Goal: Information Seeking & Learning: Check status

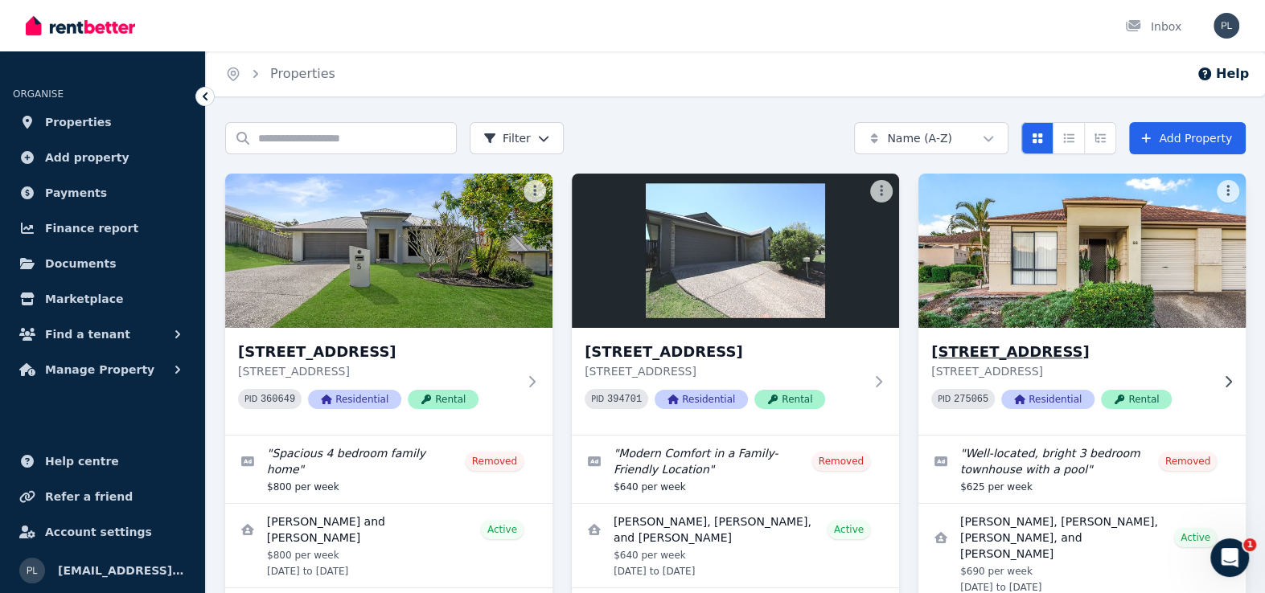
click at [1101, 297] on img at bounding box center [1081, 251] width 343 height 162
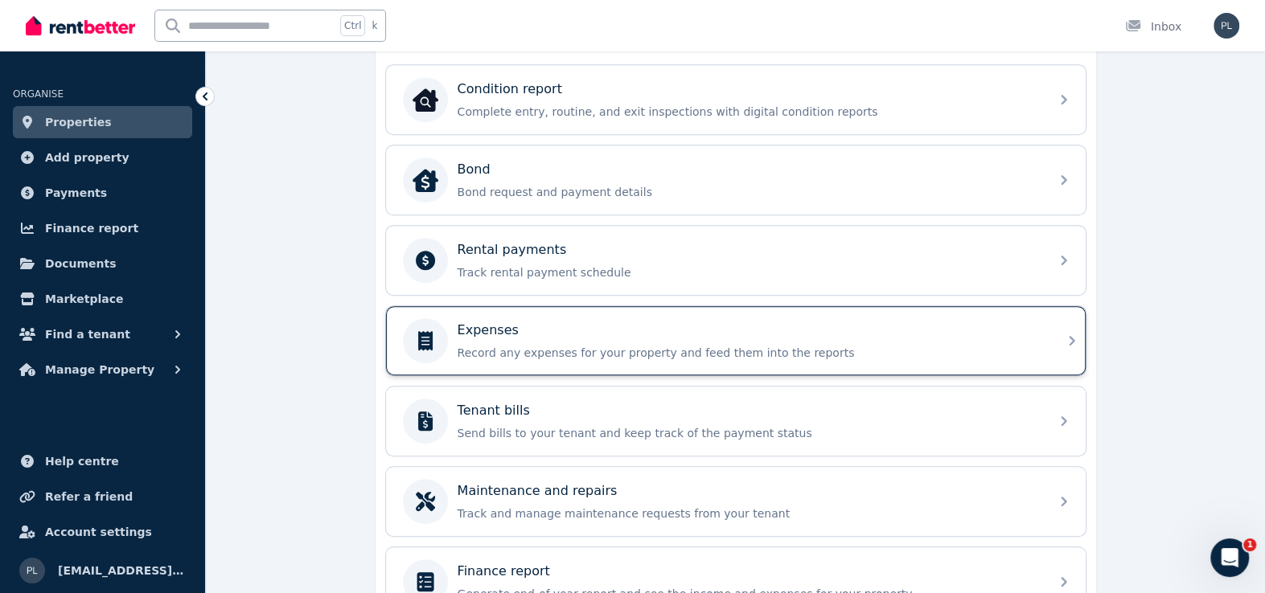
scroll to position [563, 0]
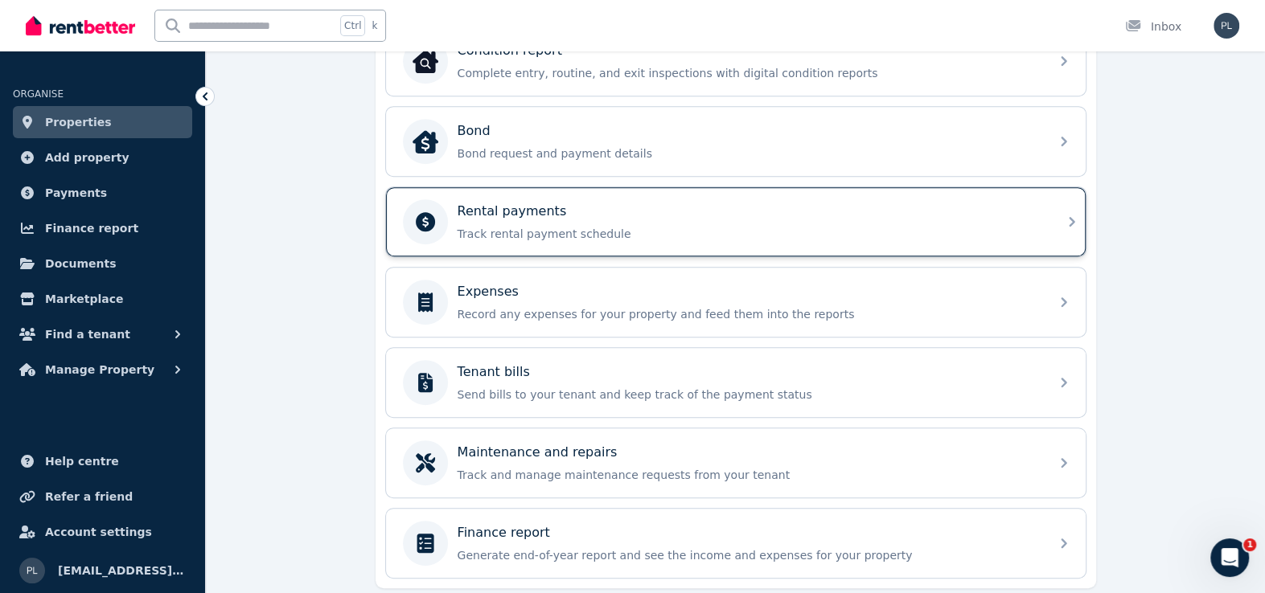
click at [637, 211] on div "Rental payments" at bounding box center [748, 211] width 582 height 19
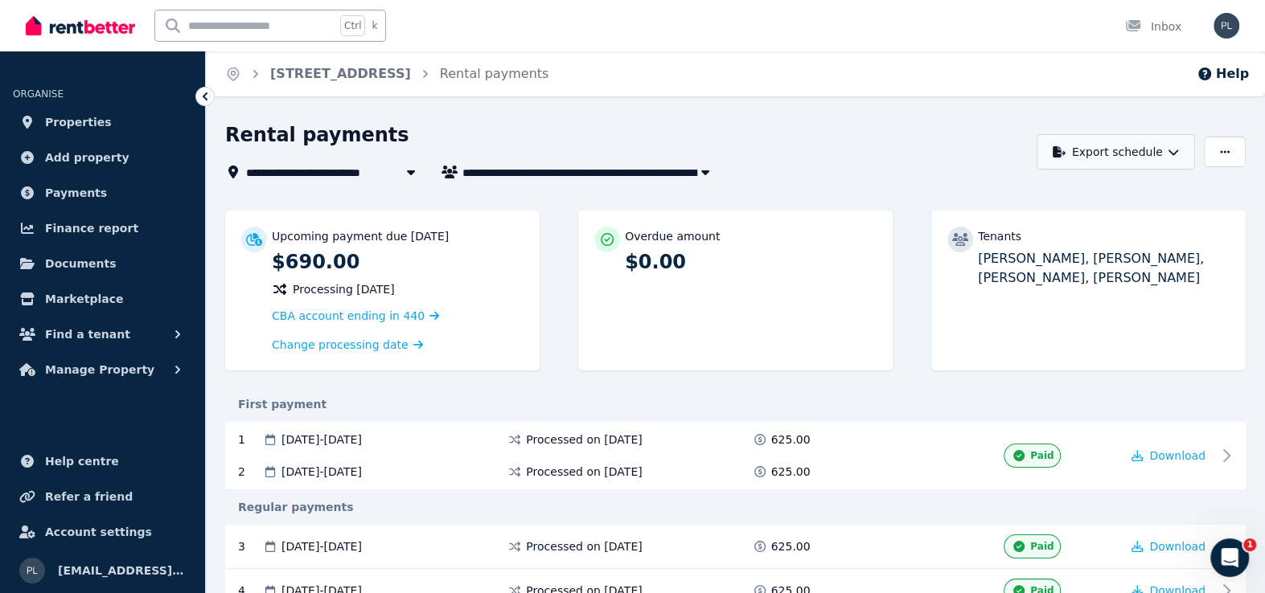
click at [1164, 152] on button "Export schedule" at bounding box center [1115, 151] width 158 height 35
click at [867, 146] on div "Rental payments" at bounding box center [626, 137] width 802 height 31
click at [78, 222] on span "Finance report" at bounding box center [91, 228] width 93 height 19
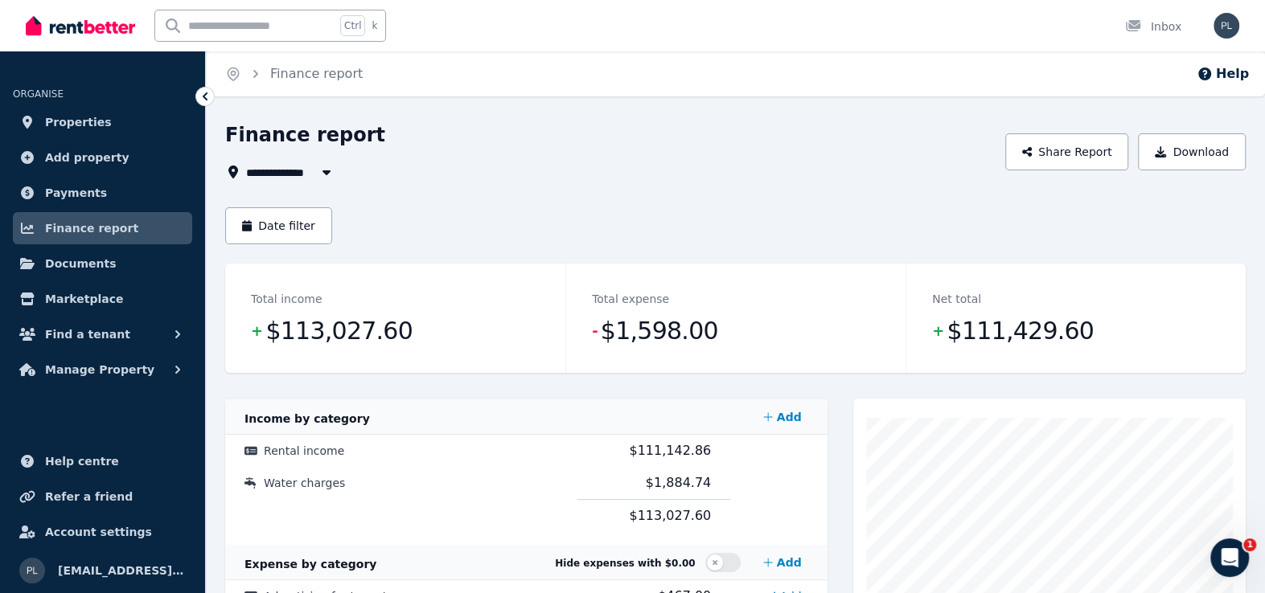
click at [329, 174] on icon "button" at bounding box center [326, 172] width 16 height 13
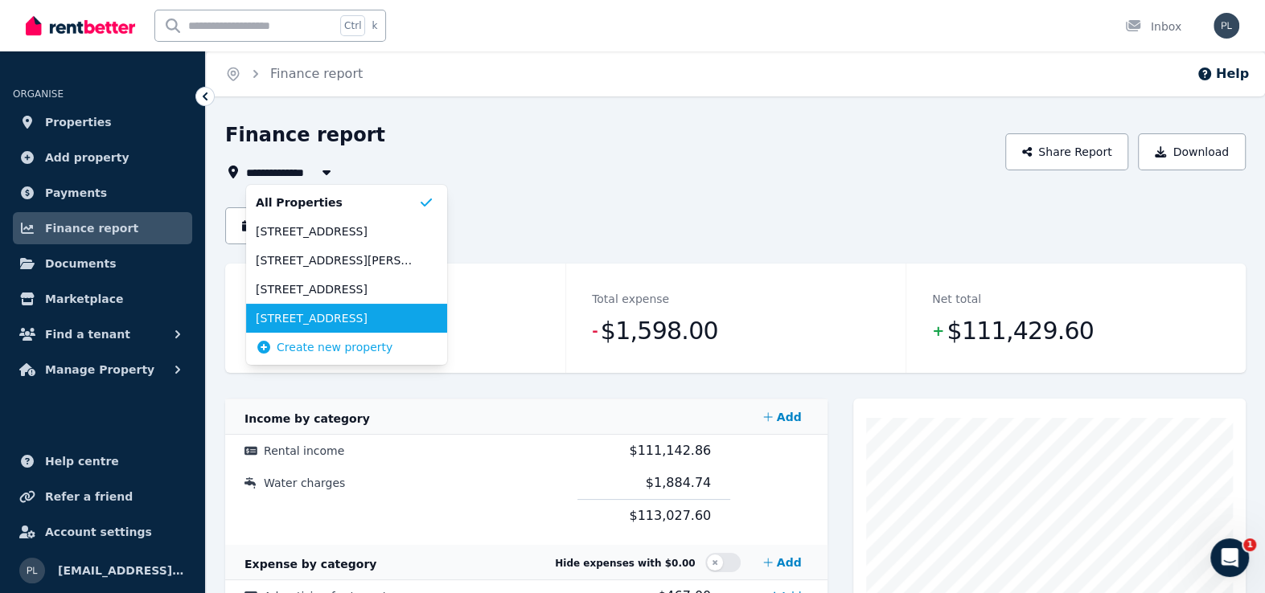
click at [344, 311] on span "[STREET_ADDRESS]" at bounding box center [337, 318] width 162 height 16
type input "**********"
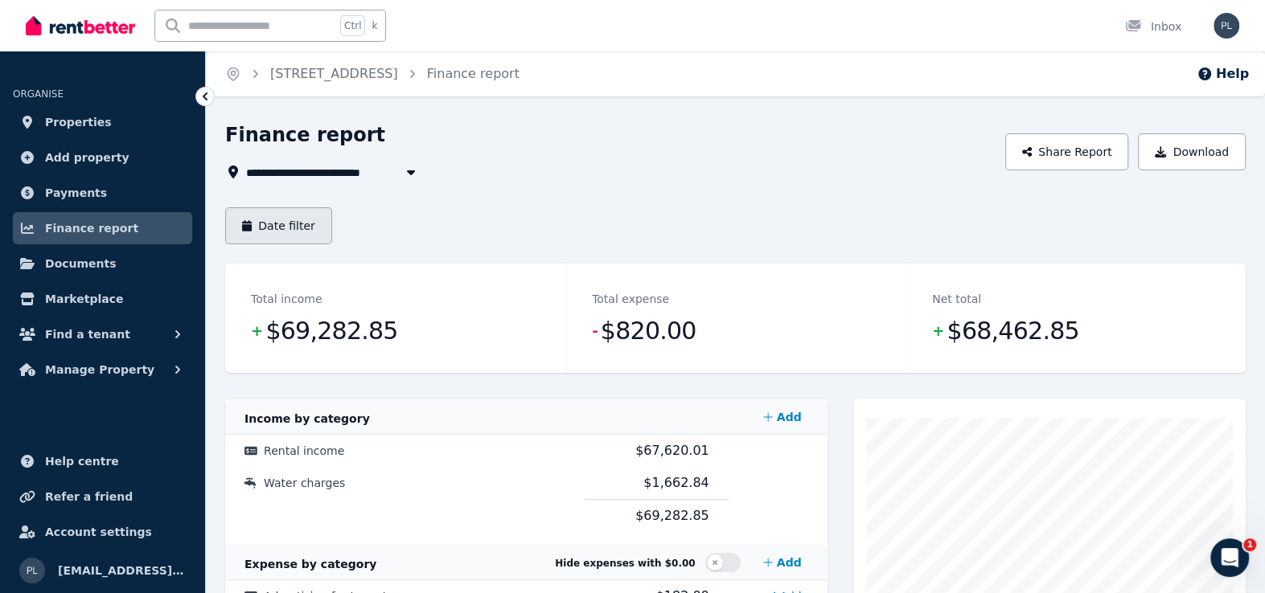
click at [288, 224] on button "Date filter" at bounding box center [278, 225] width 107 height 37
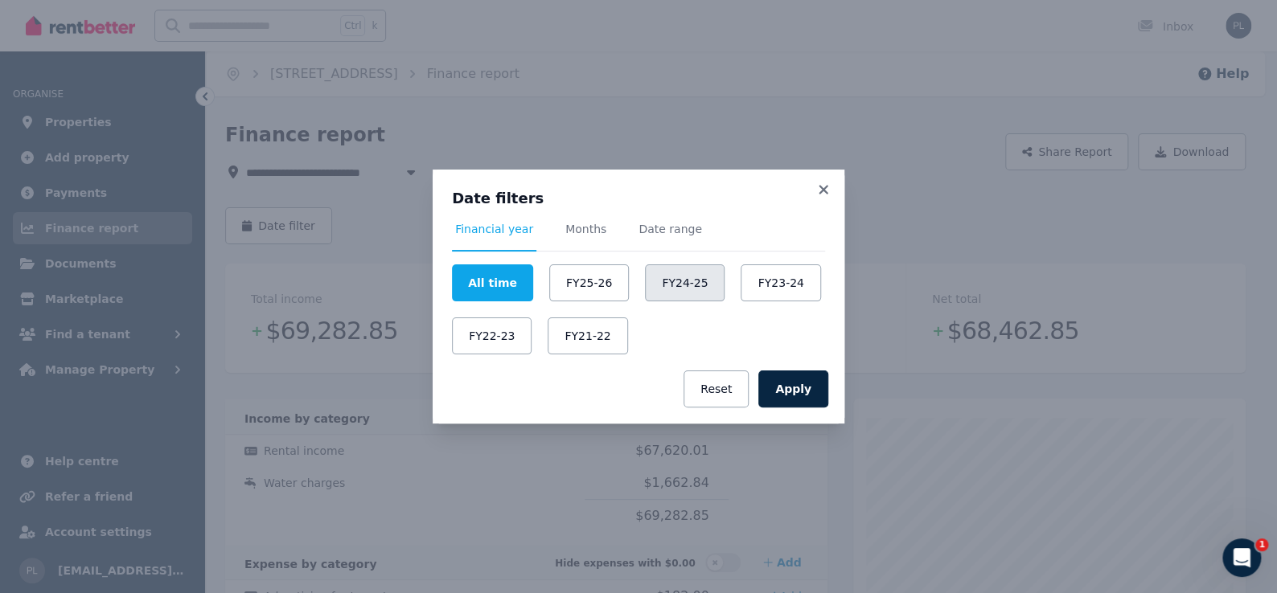
click at [665, 290] on button "FY24-25" at bounding box center [685, 283] width 80 height 37
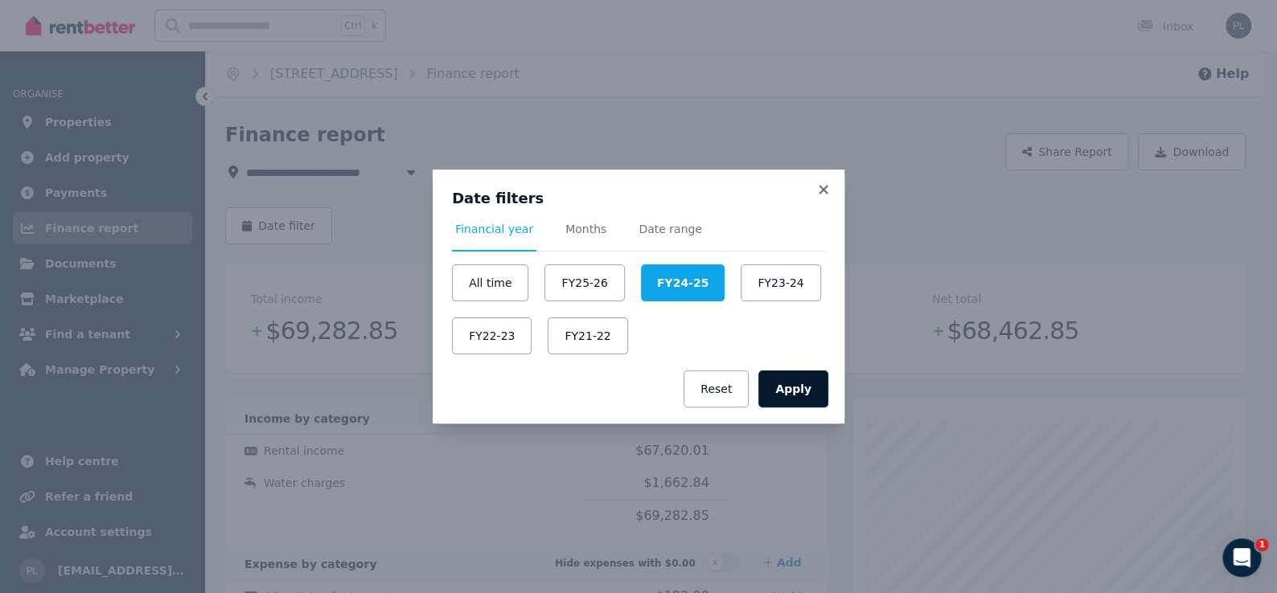
click at [788, 379] on button "Apply" at bounding box center [793, 389] width 70 height 37
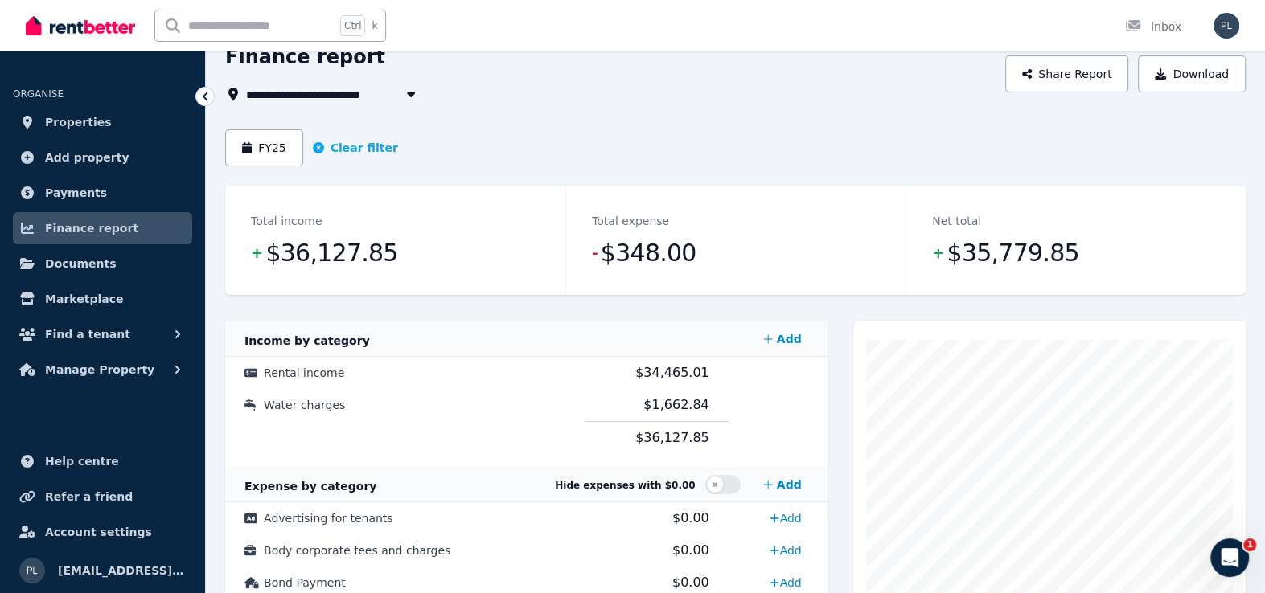
scroll to position [80, 0]
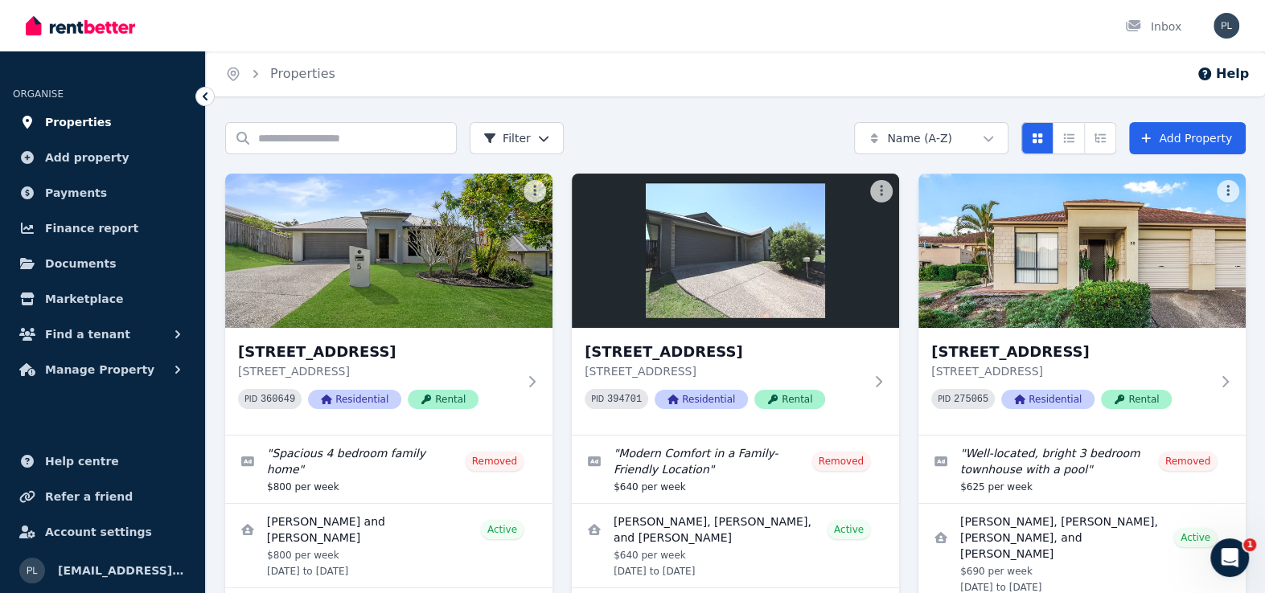
click at [66, 120] on span "Properties" at bounding box center [78, 122] width 67 height 19
click at [65, 263] on span "Documents" at bounding box center [81, 263] width 72 height 19
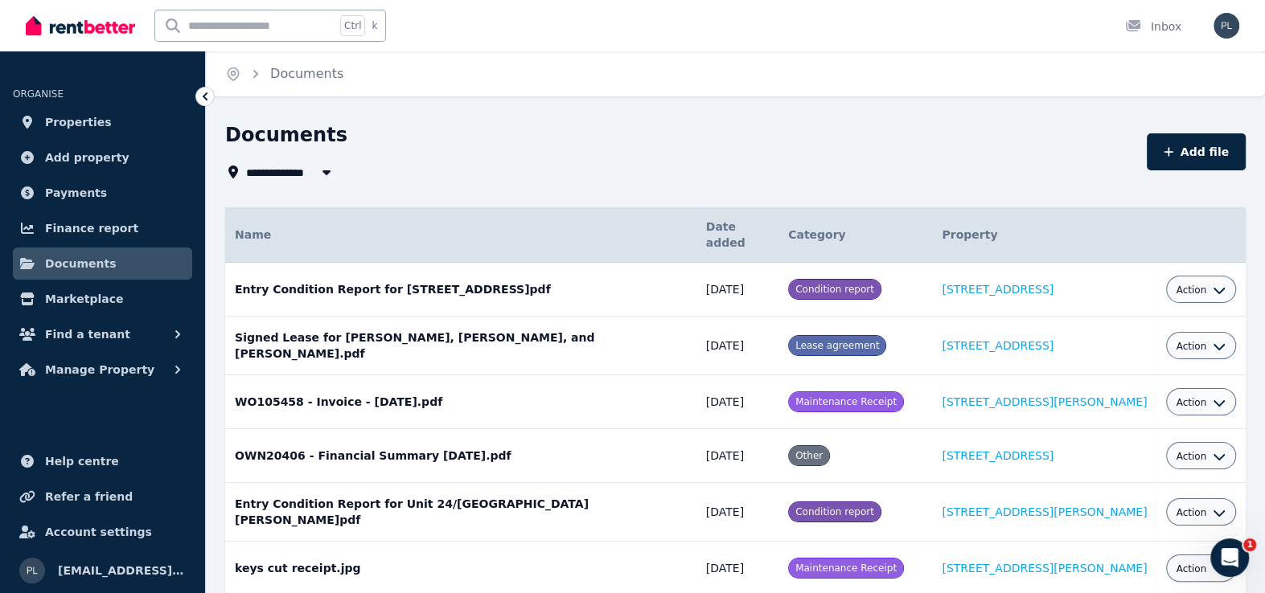
click at [286, 179] on span "All Properties" at bounding box center [298, 171] width 104 height 19
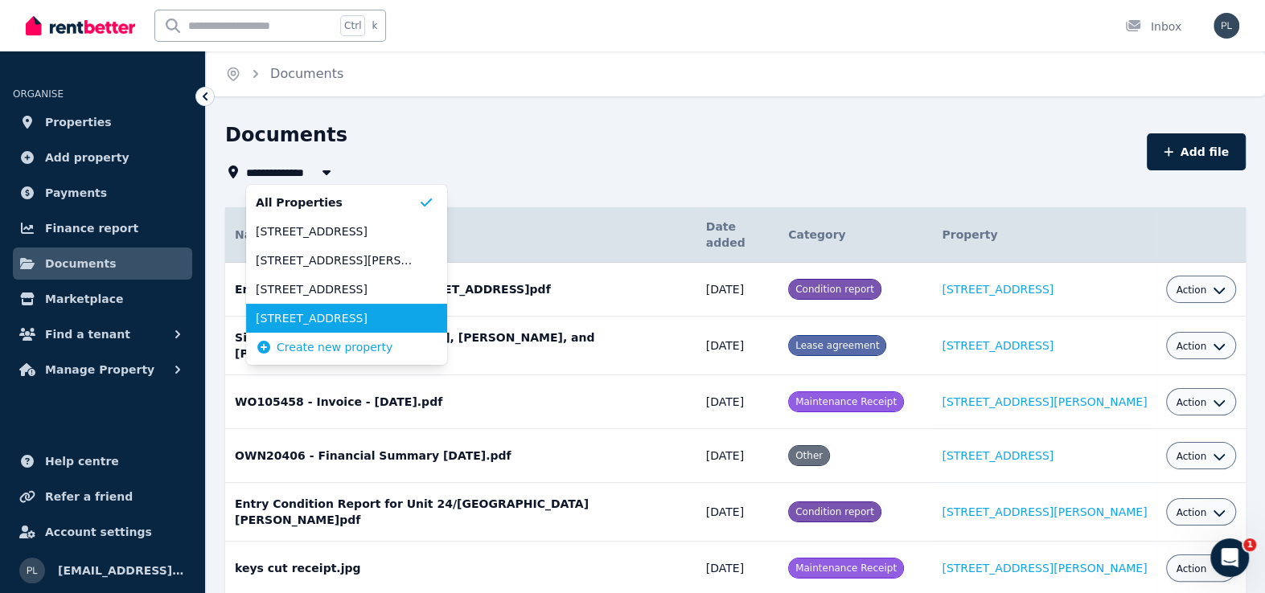
click at [317, 322] on span "[STREET_ADDRESS]" at bounding box center [337, 318] width 162 height 16
type input "**********"
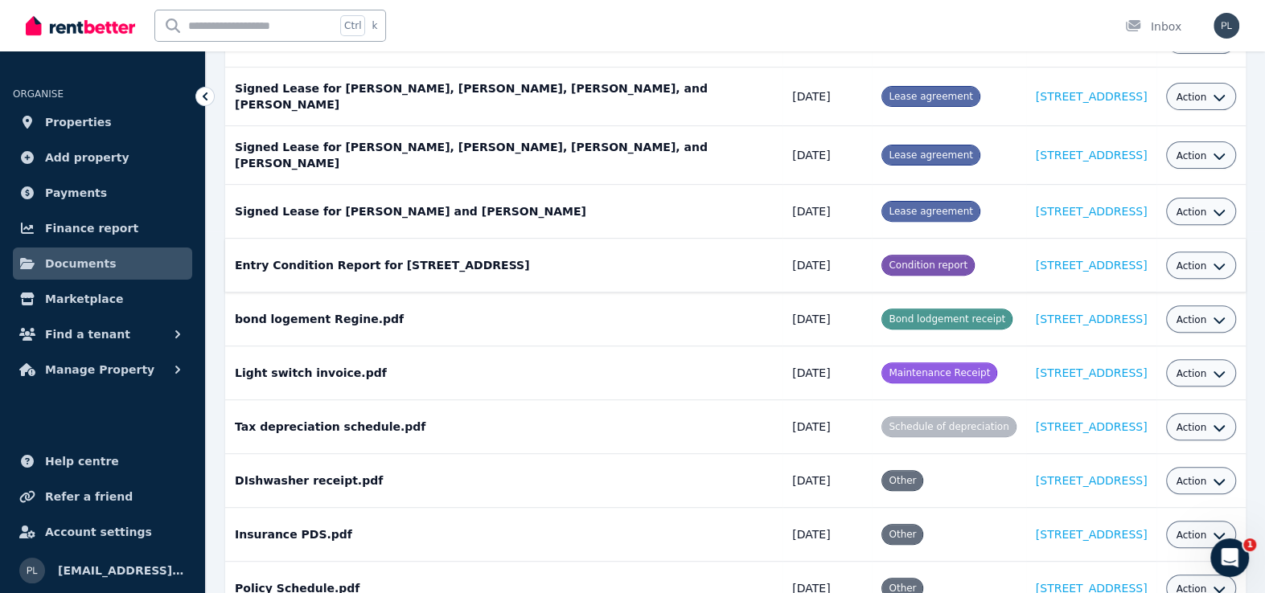
scroll to position [401, 0]
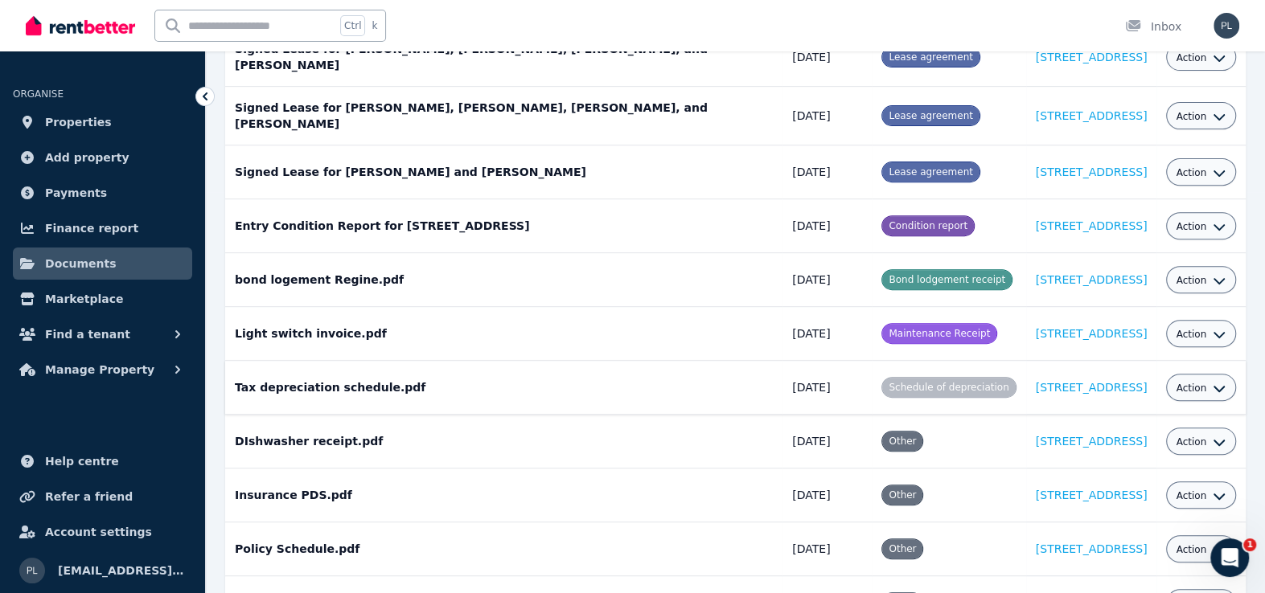
click at [1208, 382] on button "Action" at bounding box center [1200, 388] width 50 height 13
click at [1149, 439] on link "View" at bounding box center [1151, 453] width 154 height 29
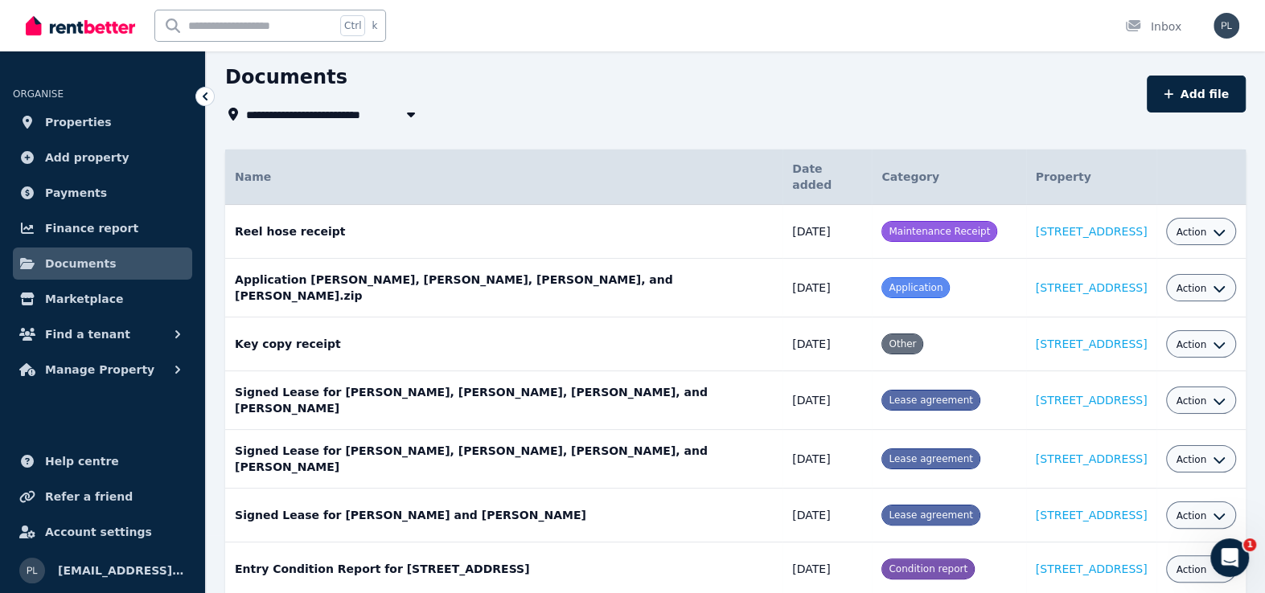
scroll to position [56, 0]
